Goal: Navigation & Orientation: Find specific page/section

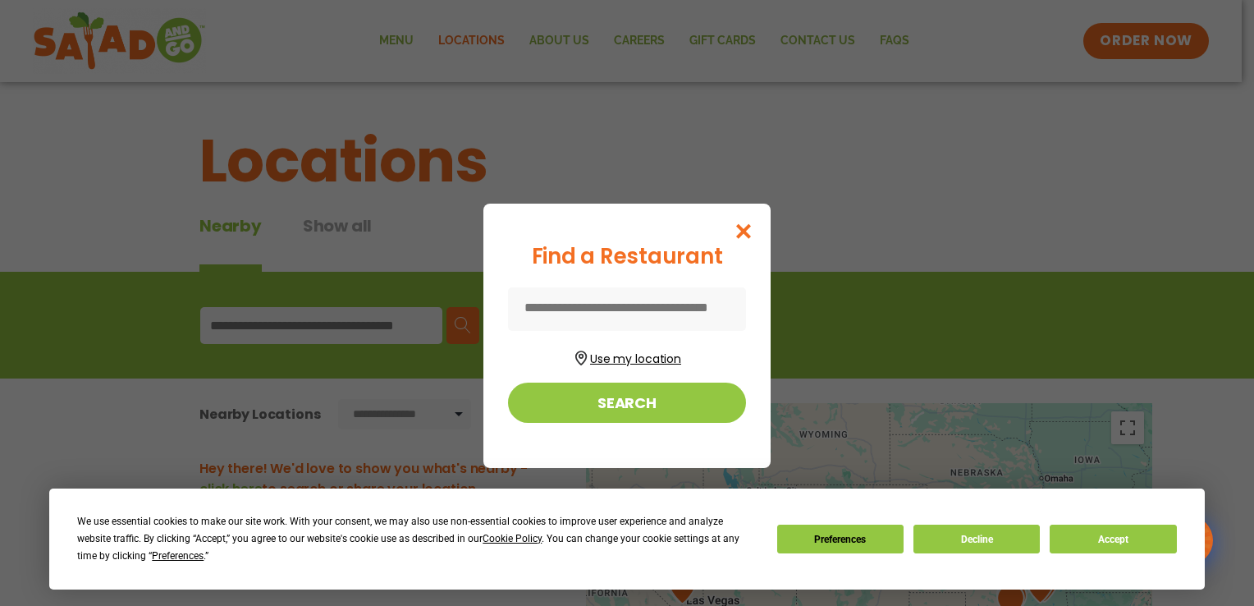
click at [628, 355] on button "Use my location" at bounding box center [627, 357] width 238 height 22
click at [740, 231] on icon "Close modal" at bounding box center [744, 230] width 21 height 17
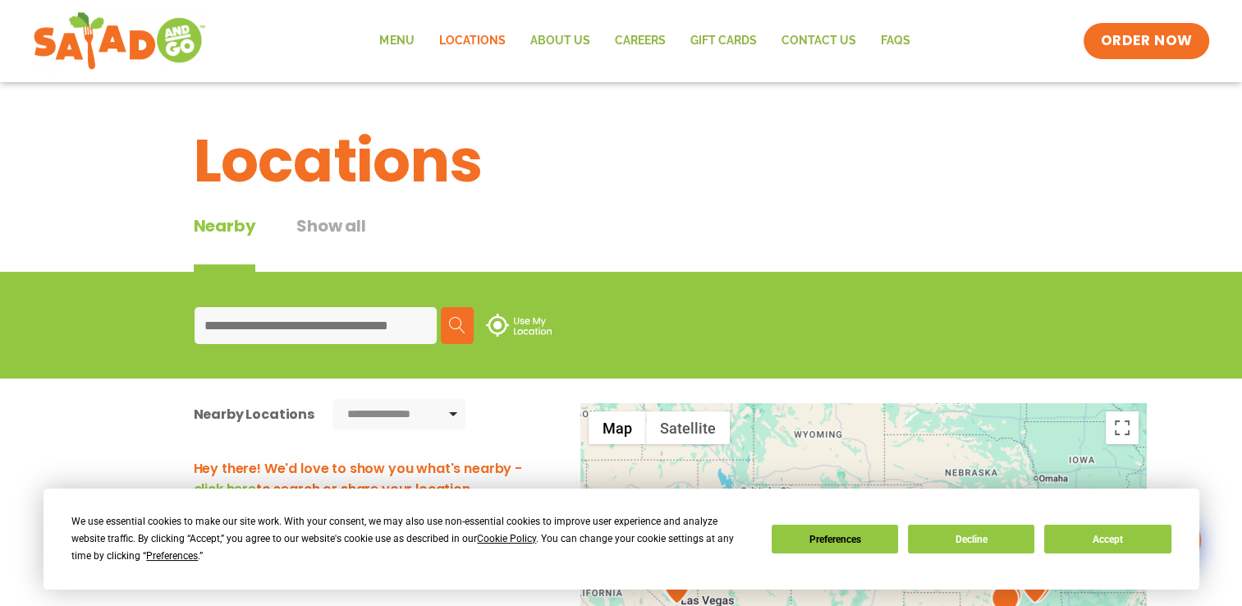
click at [300, 331] on input at bounding box center [316, 325] width 242 height 37
type input "*****"
click at [450, 322] on img at bounding box center [457, 325] width 16 height 16
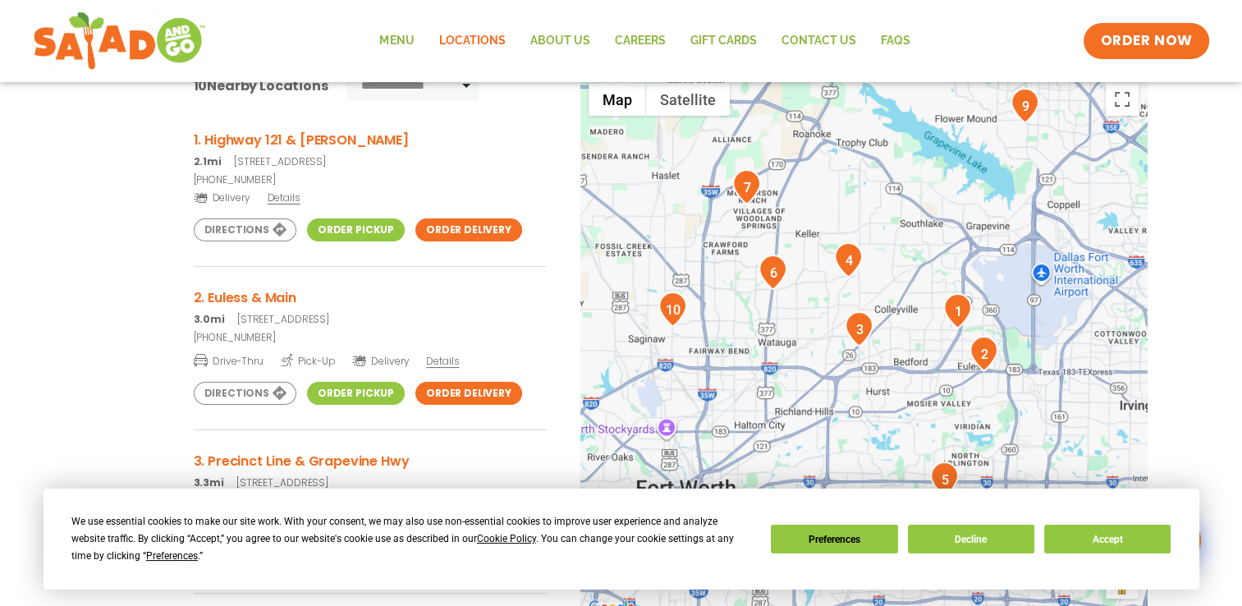
click at [955, 308] on img "1" at bounding box center [957, 310] width 29 height 35
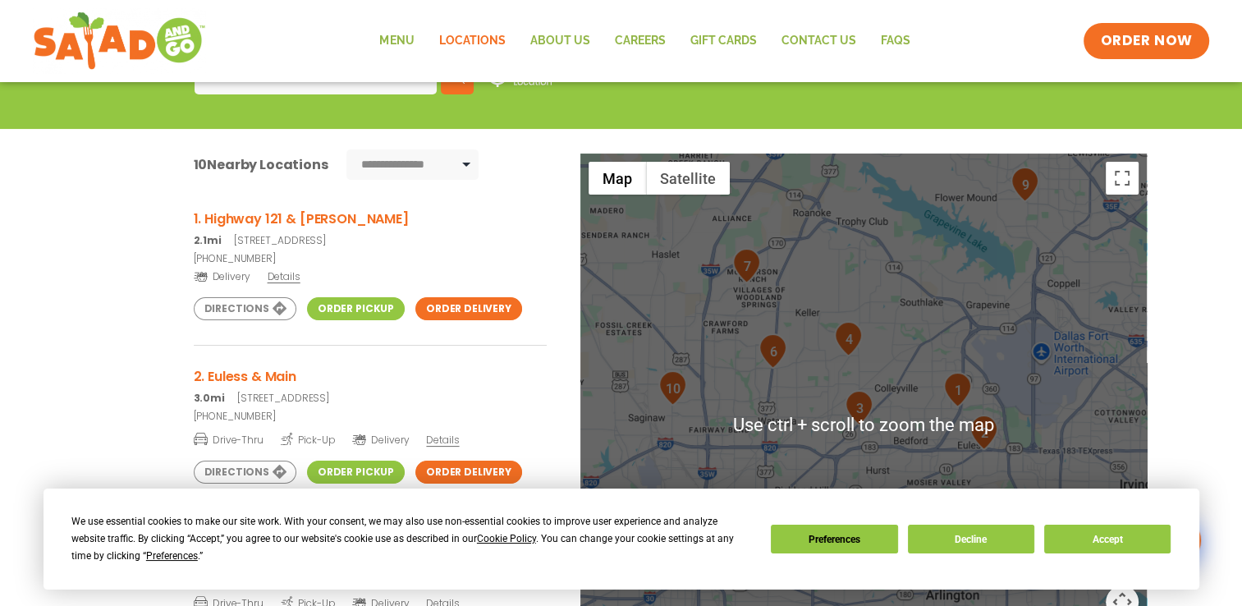
scroll to position [246, 0]
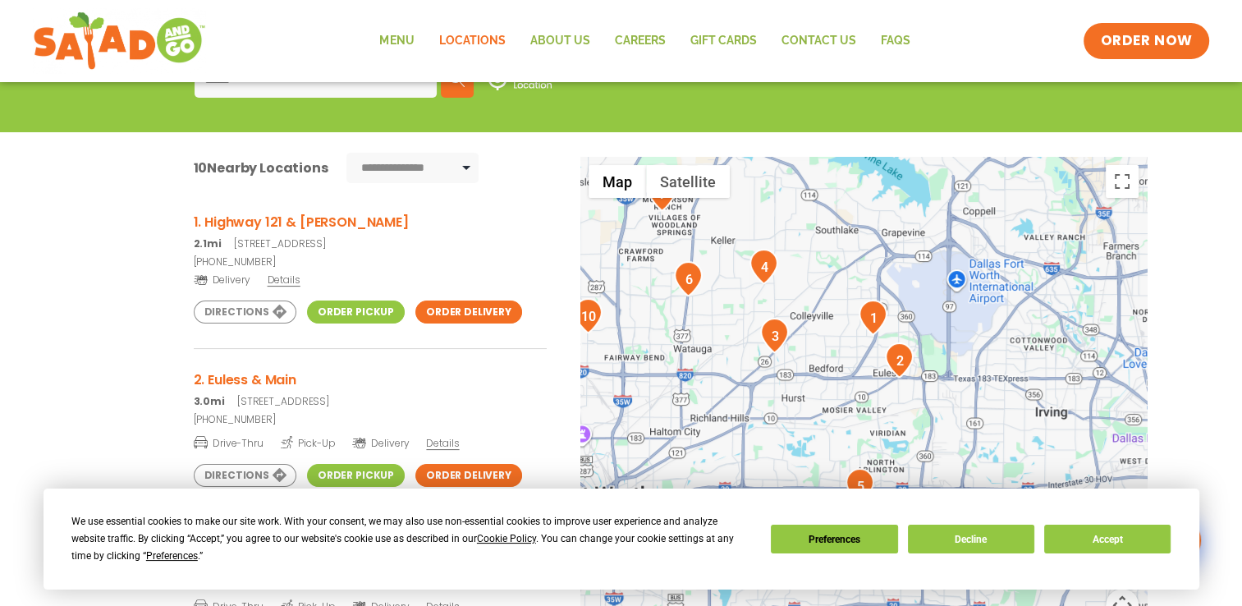
drag, startPoint x: 850, startPoint y: 432, endPoint x: 767, endPoint y: 356, distance: 112.1
click at [767, 356] on div at bounding box center [863, 428] width 566 height 543
click at [866, 339] on div at bounding box center [863, 428] width 566 height 543
click at [1117, 179] on button "Toggle fullscreen view" at bounding box center [1122, 181] width 33 height 33
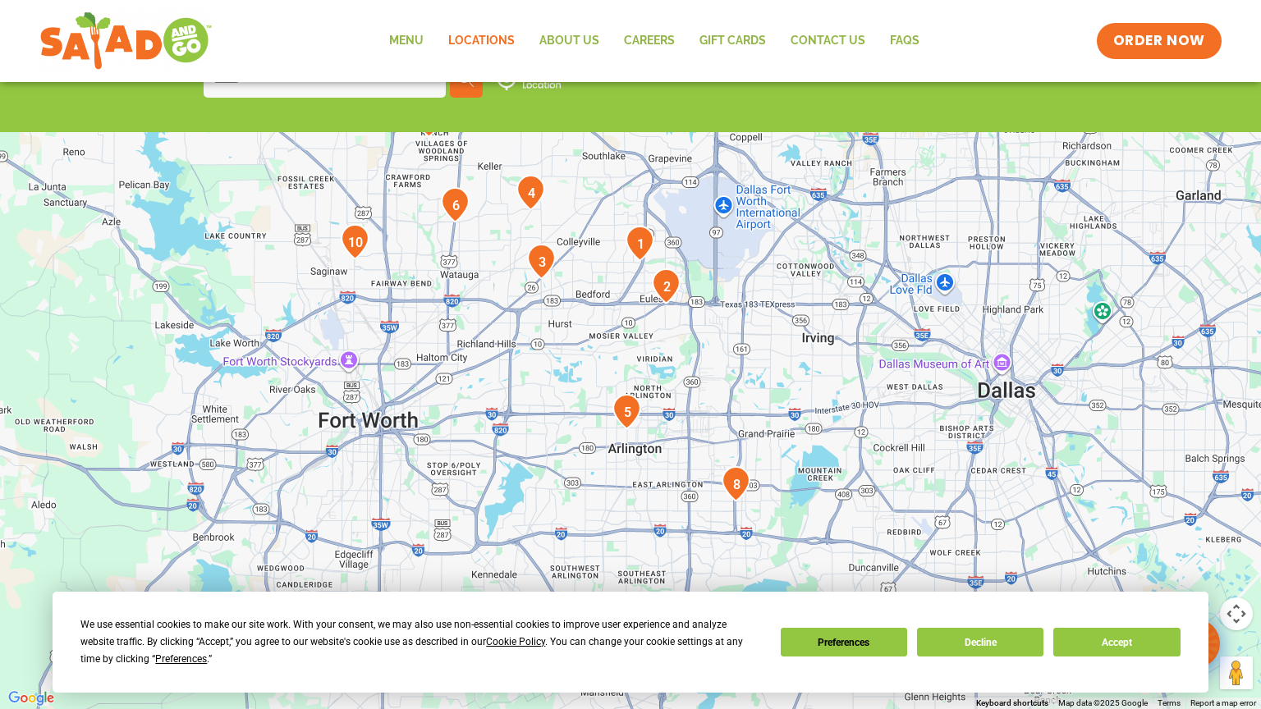
click at [538, 265] on img "3" at bounding box center [541, 261] width 29 height 35
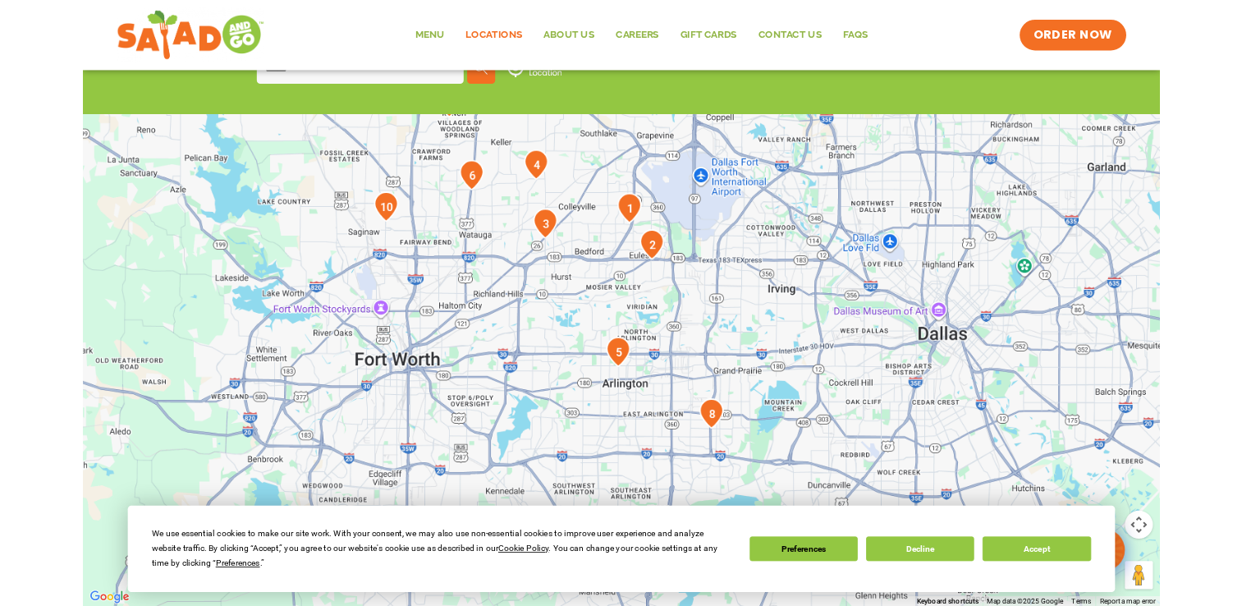
scroll to position [297, 0]
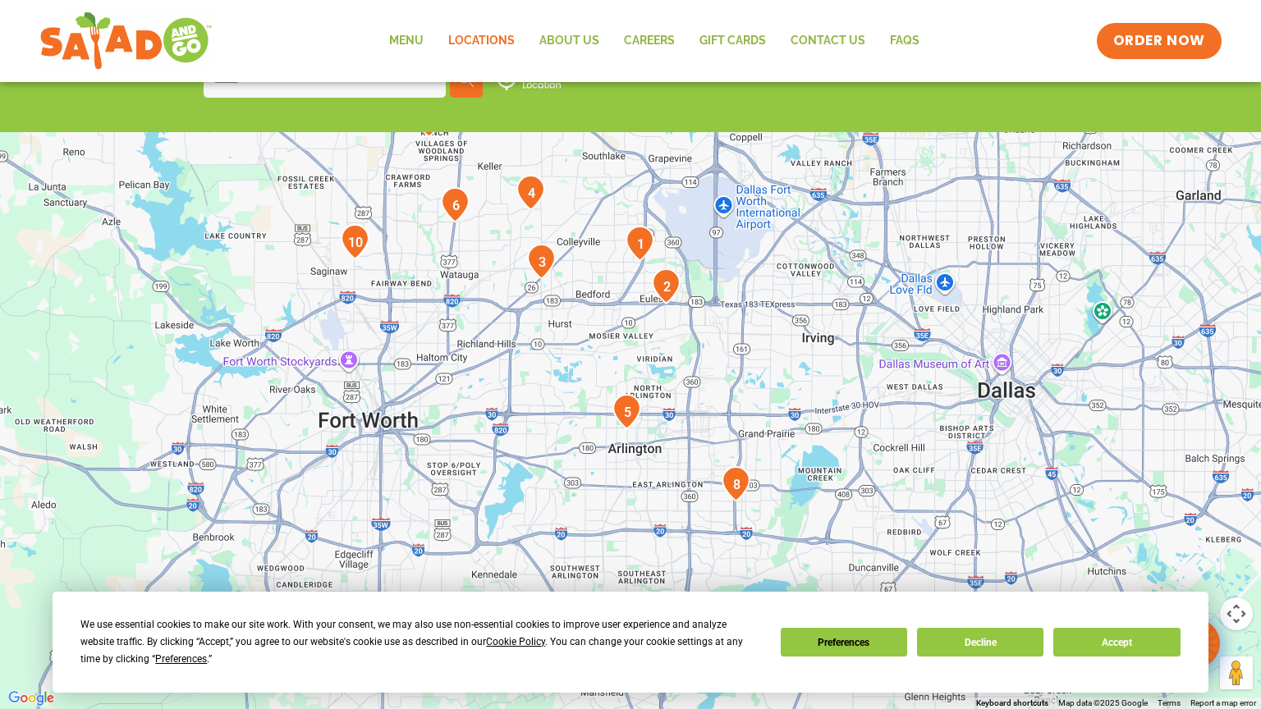
click at [540, 254] on img "3" at bounding box center [541, 261] width 29 height 35
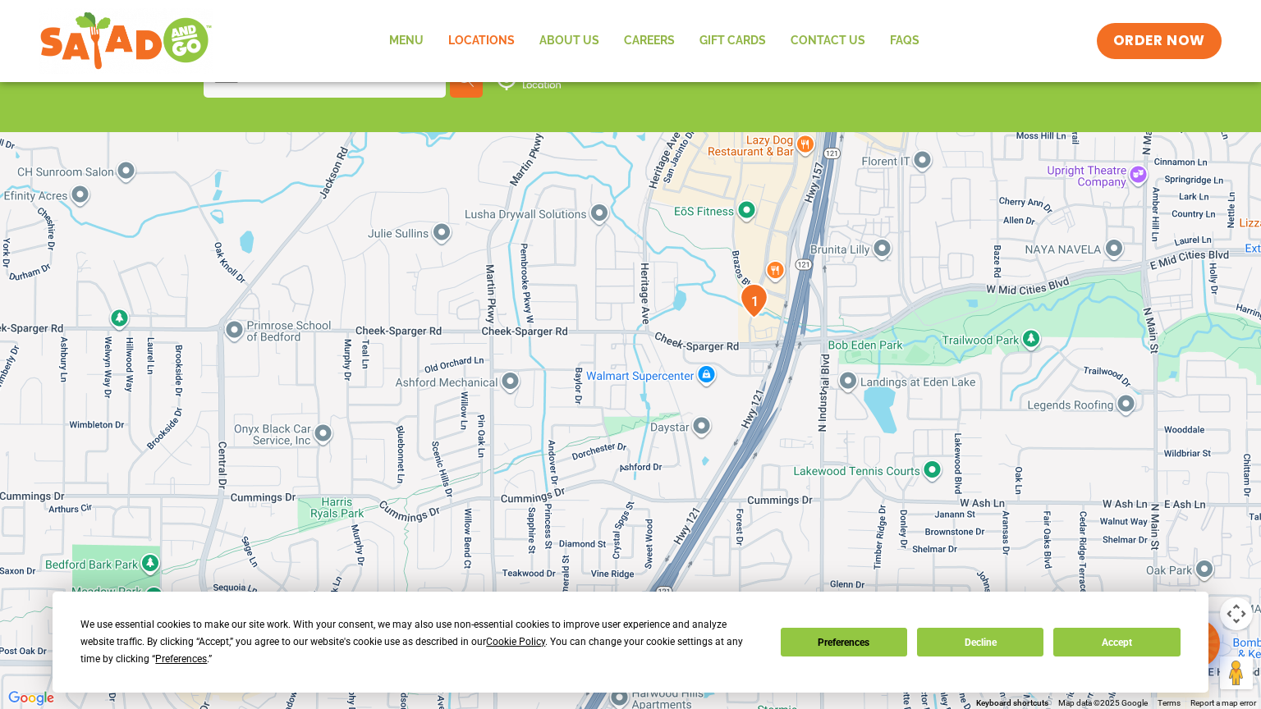
drag, startPoint x: 985, startPoint y: 627, endPoint x: 756, endPoint y: 288, distance: 409.1
click at [756, 288] on img "1" at bounding box center [754, 300] width 29 height 35
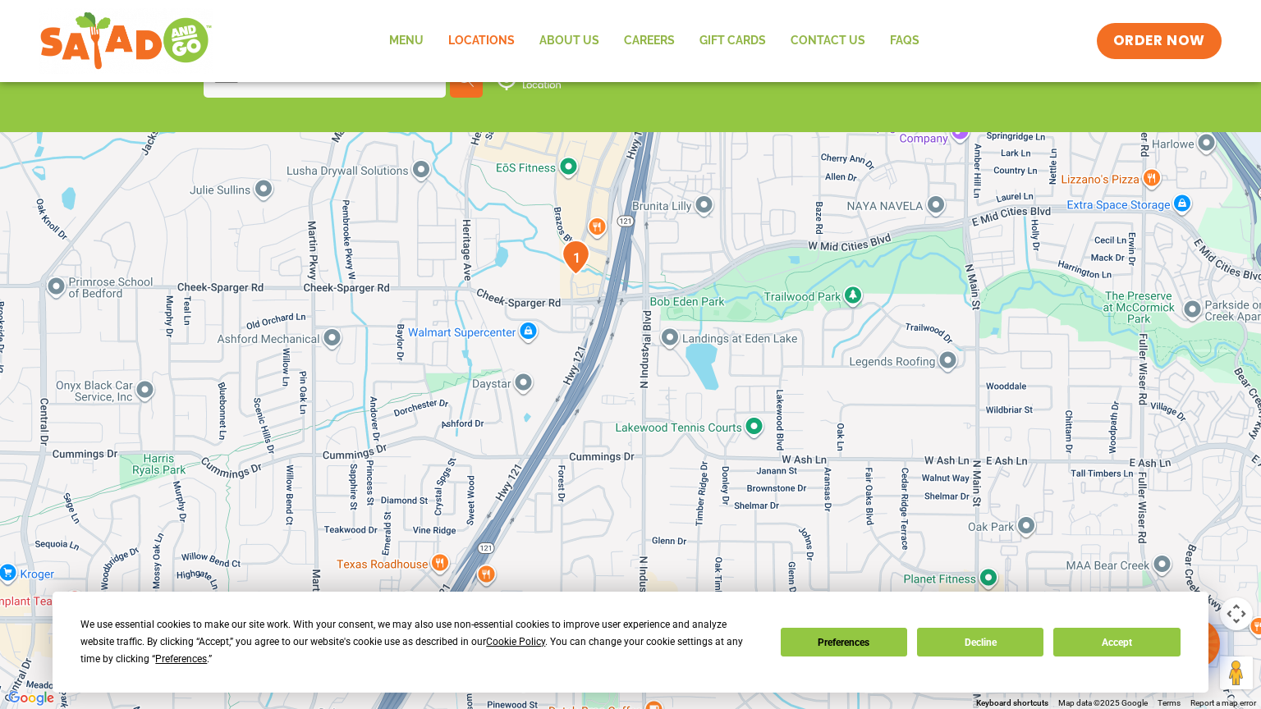
drag, startPoint x: 227, startPoint y: 355, endPoint x: 51, endPoint y: 311, distance: 181.0
click at [51, 311] on div at bounding box center [630, 354] width 1261 height 709
click at [1231, 25] on button "Toggle fullscreen view" at bounding box center [1236, 24] width 33 height 33
